Goal: Task Accomplishment & Management: Manage account settings

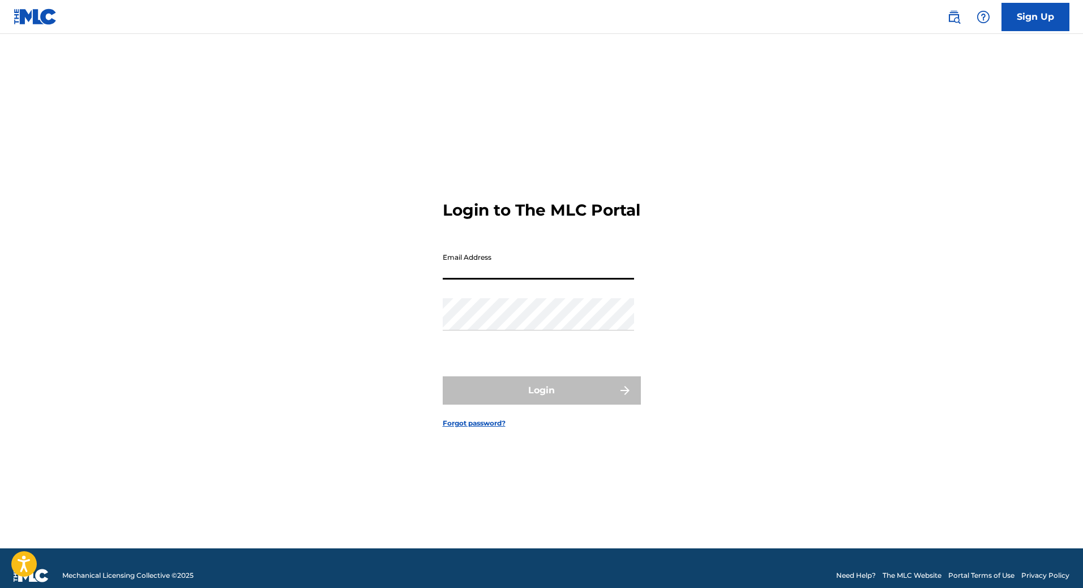
click at [476, 280] on input "Email Address" at bounding box center [538, 263] width 191 height 32
click at [506, 279] on input "Email Address" at bounding box center [538, 263] width 191 height 32
type input "[EMAIL_ADDRESS][DOMAIN_NAME]"
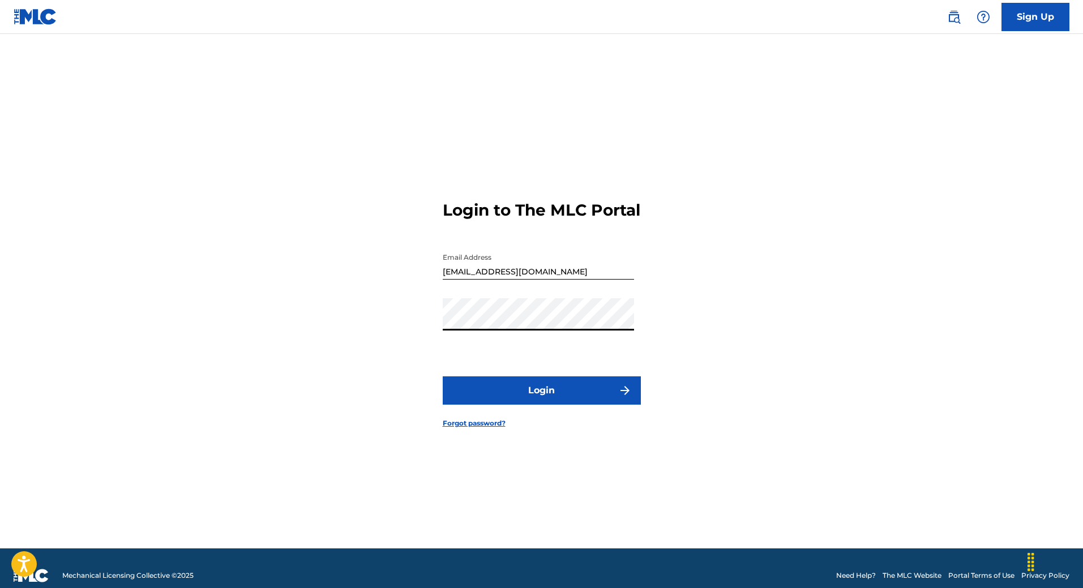
click at [533, 401] on button "Login" at bounding box center [542, 391] width 198 height 28
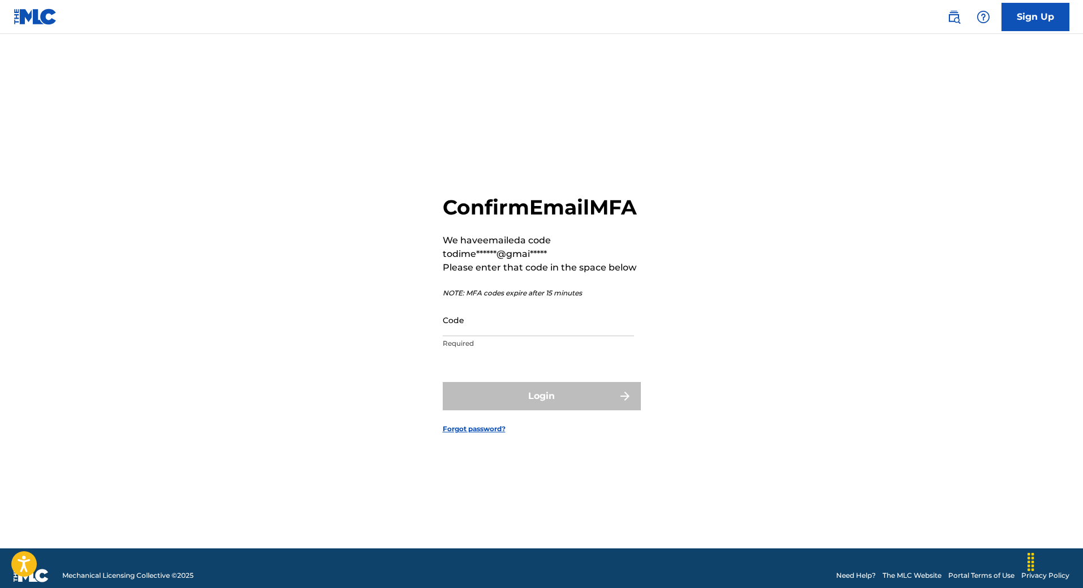
click at [510, 336] on input "Code" at bounding box center [538, 320] width 191 height 32
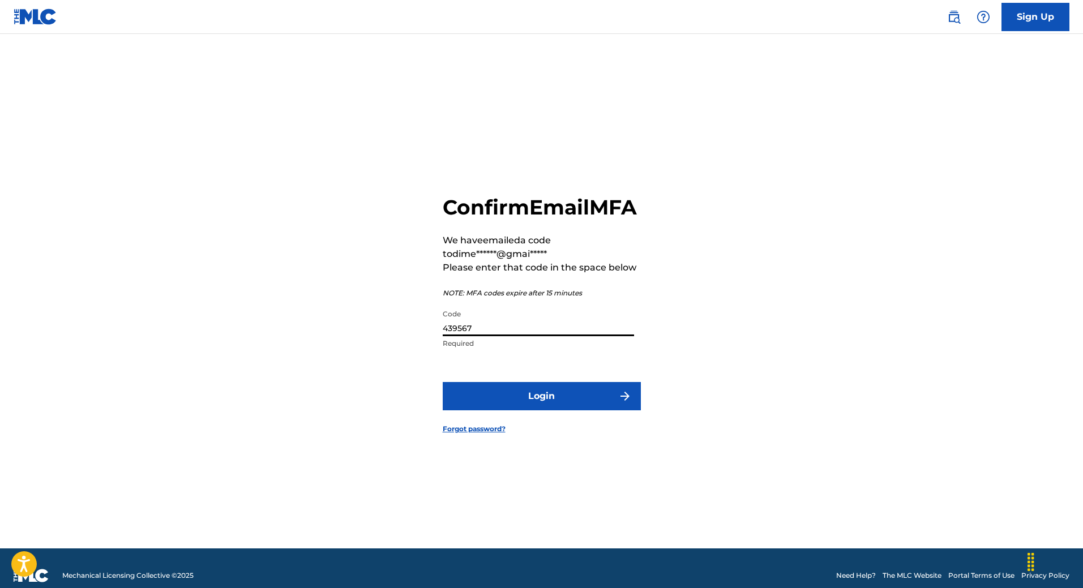
type input "439567"
click at [443, 382] on button "Login" at bounding box center [542, 396] width 198 height 28
